Goal: Information Seeking & Learning: Learn about a topic

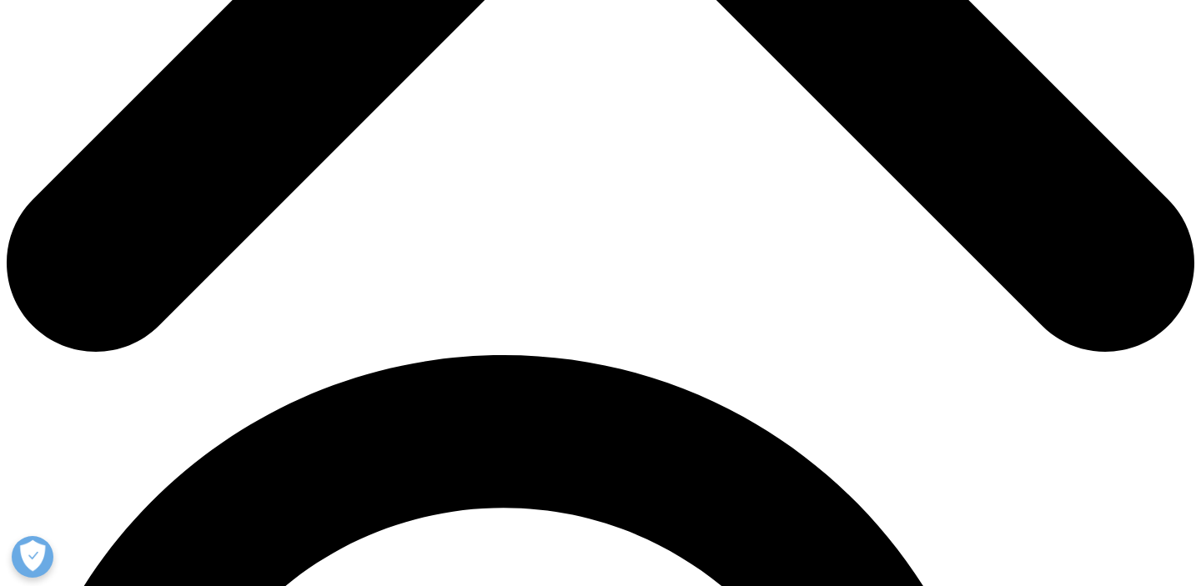
scroll to position [859, 0]
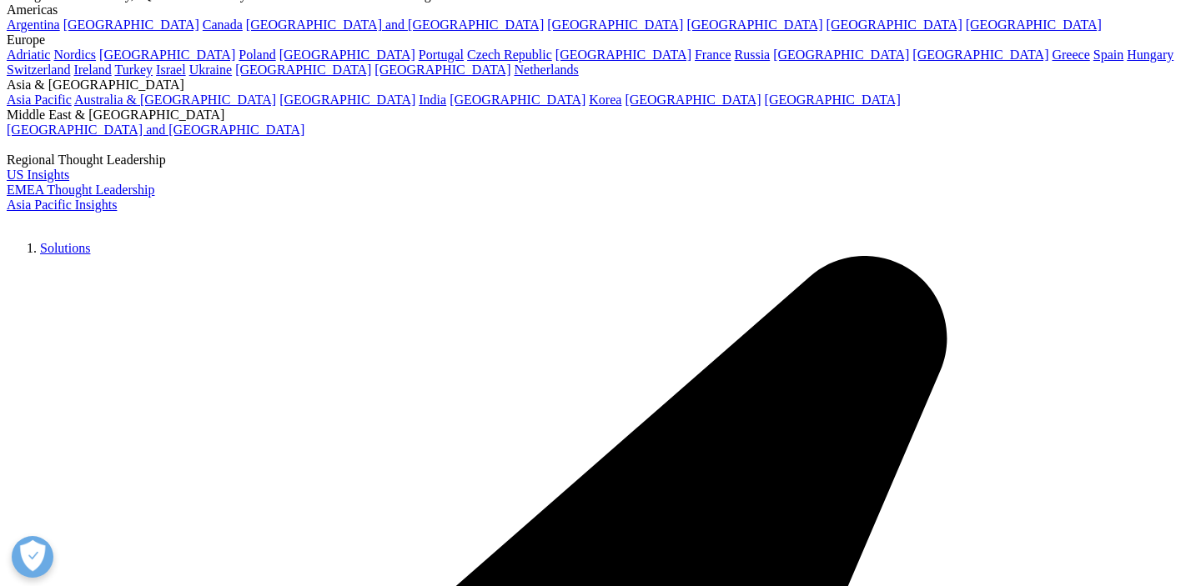
scroll to position [3678, 0]
